Goal: Transaction & Acquisition: Obtain resource

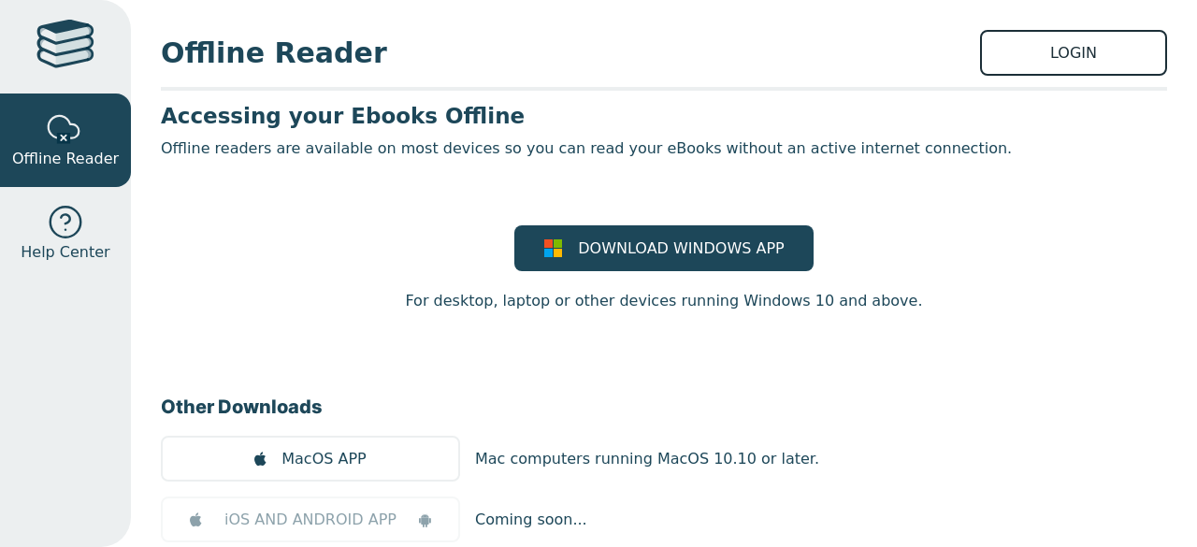
click at [997, 48] on link "LOGIN" at bounding box center [1073, 53] width 187 height 46
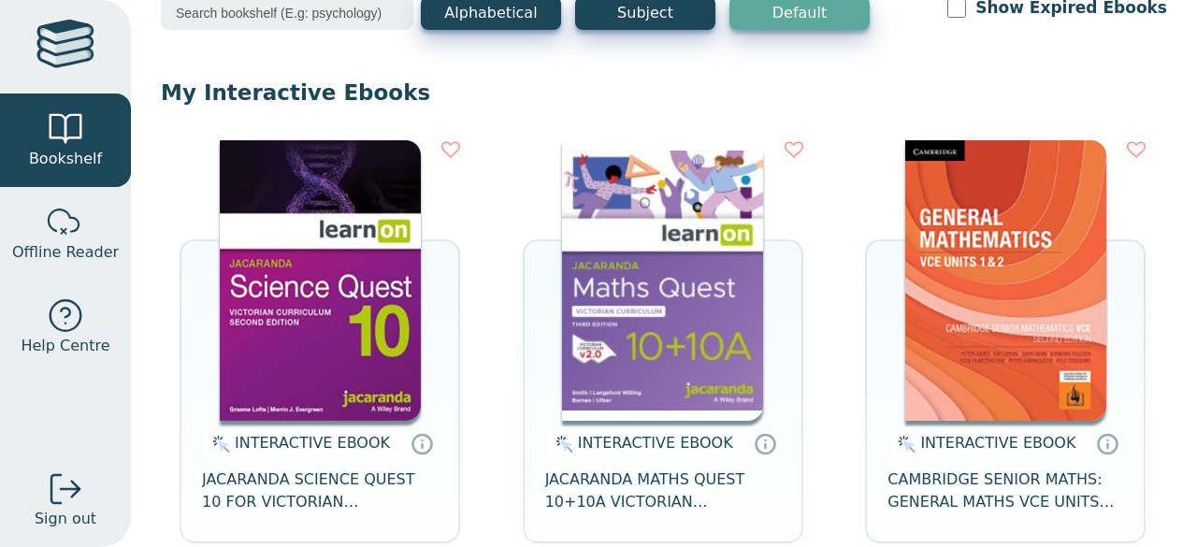
scroll to position [94, 0]
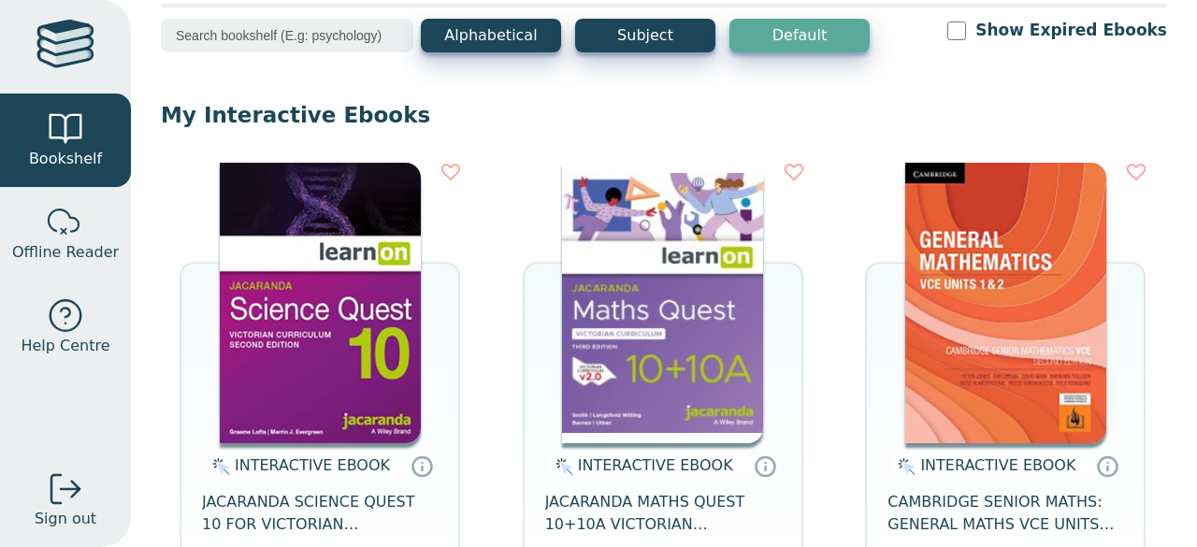
click at [614, 277] on img at bounding box center [662, 303] width 201 height 281
